Goal: Find specific page/section: Find specific page/section

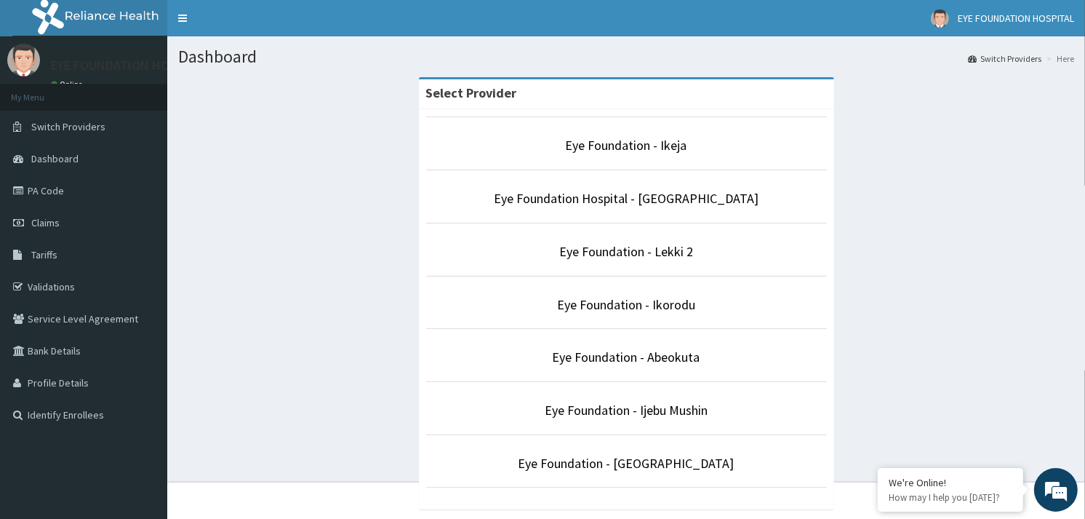
click at [623, 263] on li "Eye Foundation - Lekki 2" at bounding box center [626, 250] width 401 height 54
click at [642, 259] on link "Eye Foundation - Lekki 2" at bounding box center [626, 251] width 134 height 17
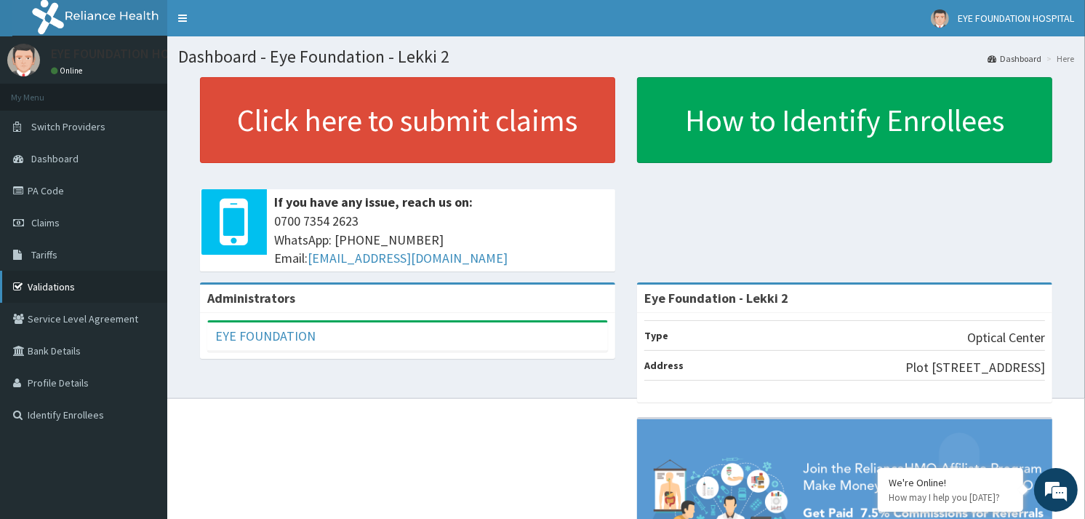
drag, startPoint x: 49, startPoint y: 286, endPoint x: 154, endPoint y: 290, distance: 105.6
click at [49, 286] on link "Validations" at bounding box center [83, 287] width 167 height 32
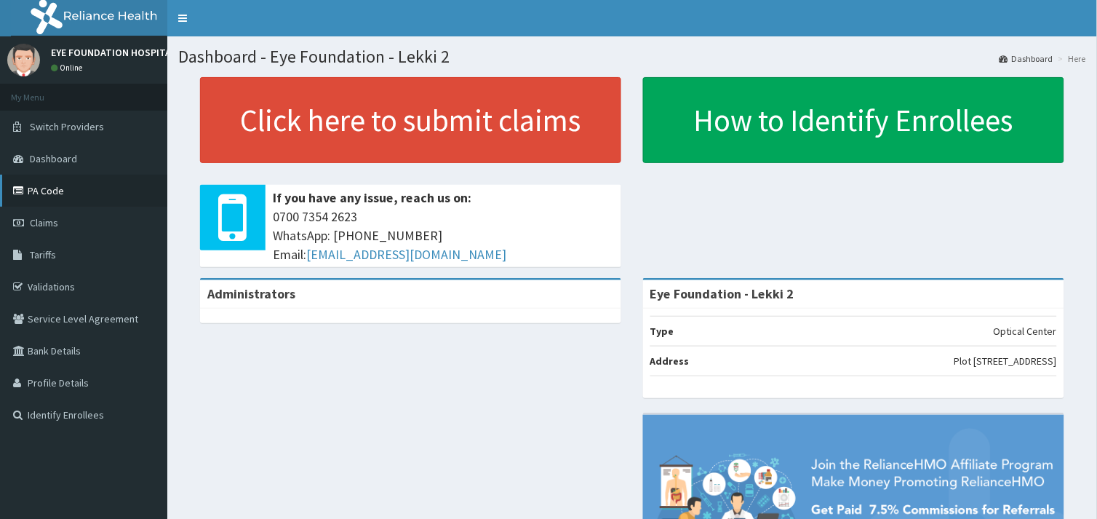
click at [116, 193] on link "PA Code" at bounding box center [83, 191] width 167 height 32
